Goal: Find specific page/section: Find specific page/section

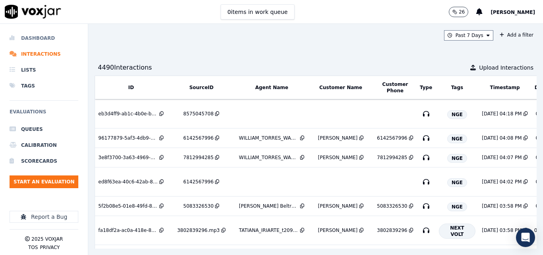
click at [53, 33] on li "Dashboard" at bounding box center [44, 38] width 69 height 16
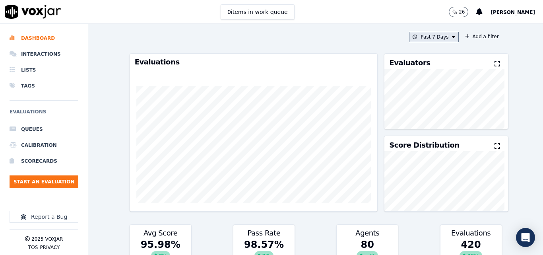
click at [435, 39] on button "Past 7 Days" at bounding box center [433, 37] width 49 height 10
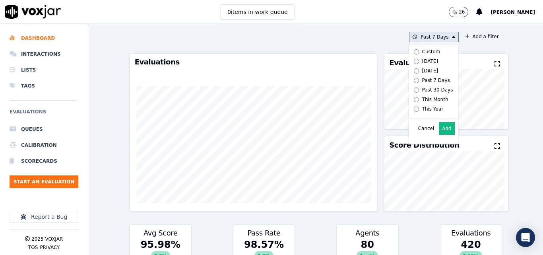
click at [413, 65] on label "Today" at bounding box center [432, 61] width 43 height 10
click at [441, 133] on button "Add" at bounding box center [447, 128] width 16 height 13
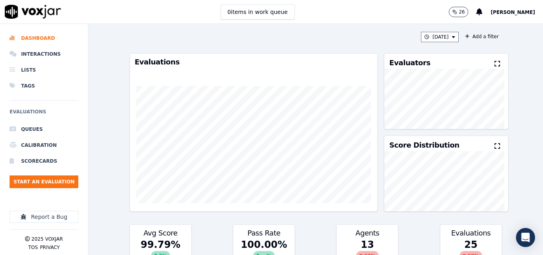
click at [495, 65] on icon at bounding box center [498, 63] width 6 height 6
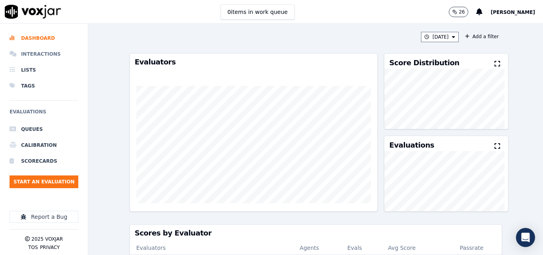
click at [40, 51] on li "Interactions" at bounding box center [44, 54] width 69 height 16
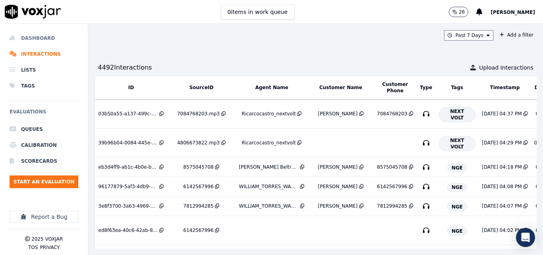
click at [32, 35] on li "Dashboard" at bounding box center [44, 38] width 69 height 16
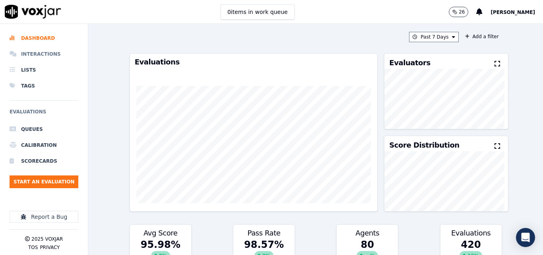
click at [39, 50] on li "Interactions" at bounding box center [44, 54] width 69 height 16
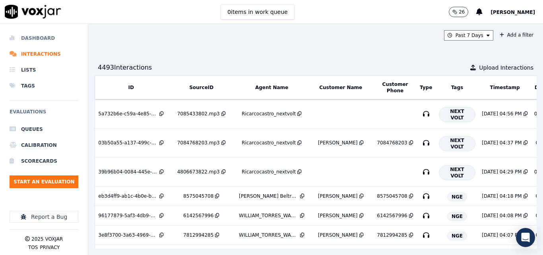
click at [45, 33] on li "Dashboard" at bounding box center [44, 38] width 69 height 16
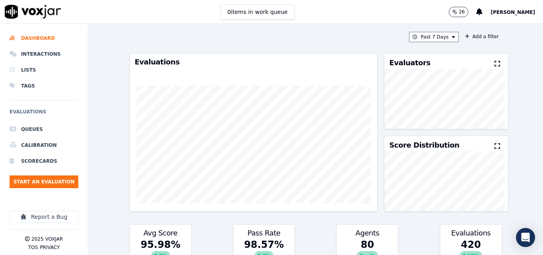
click at [495, 64] on icon at bounding box center [498, 63] width 6 height 6
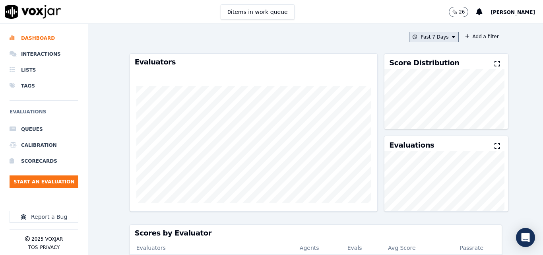
click at [418, 41] on button "Past 7 Days" at bounding box center [433, 37] width 49 height 10
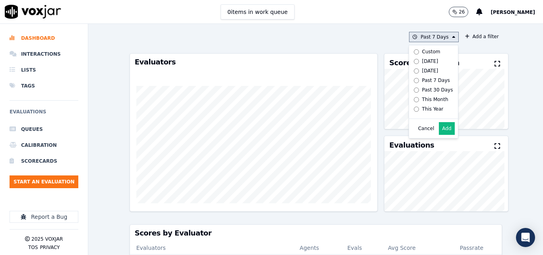
click at [414, 57] on label "Today" at bounding box center [432, 61] width 43 height 10
click at [439, 135] on button "Add" at bounding box center [447, 128] width 16 height 13
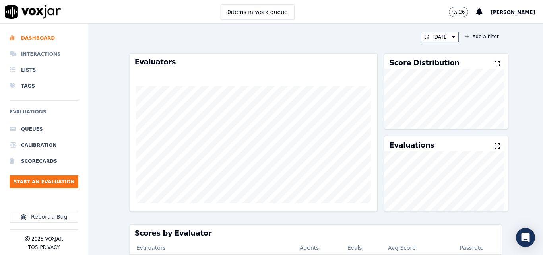
click at [54, 50] on li "Interactions" at bounding box center [44, 54] width 69 height 16
